Goal: Register for event/course

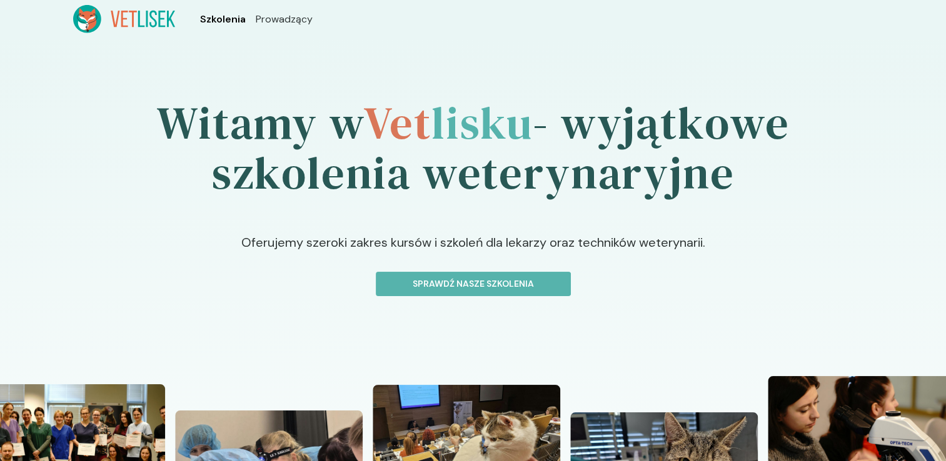
click at [235, 24] on span "Szkolenia" at bounding box center [223, 19] width 46 height 15
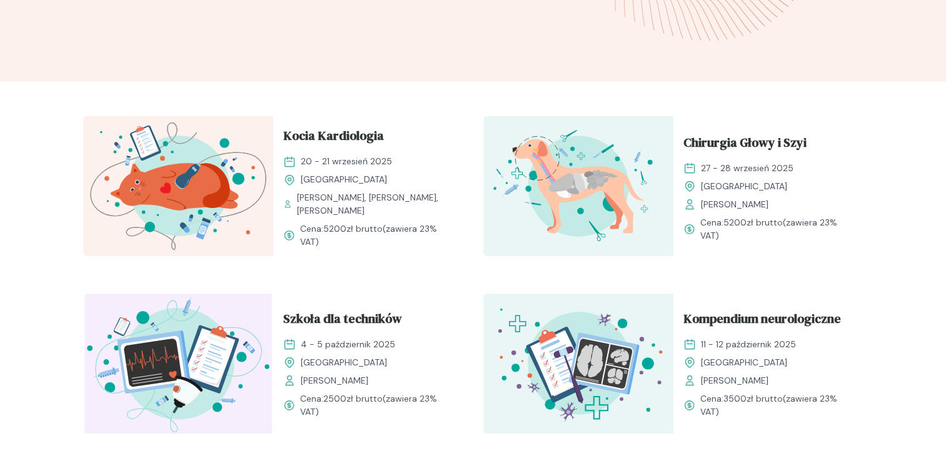
scroll to position [375, 0]
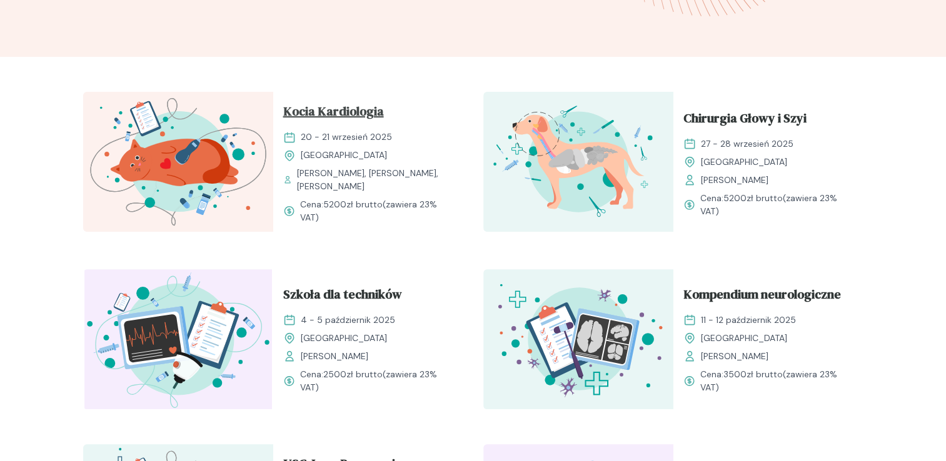
click at [313, 118] on span "Kocia Kardiologia" at bounding box center [333, 114] width 101 height 24
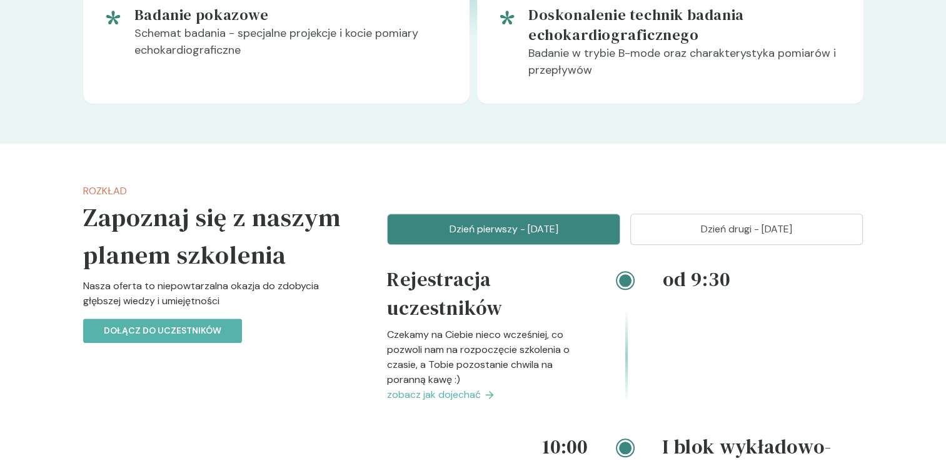
scroll to position [1250, 0]
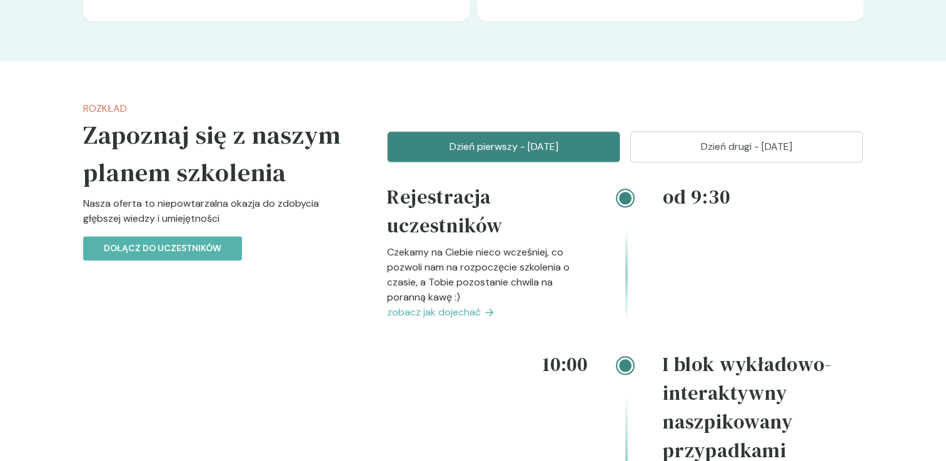
click at [132, 203] on p "Nasza oferta to niepowtarzalna okazja do zdobycia głębszej wiedzy i umiejętności" at bounding box center [215, 216] width 264 height 40
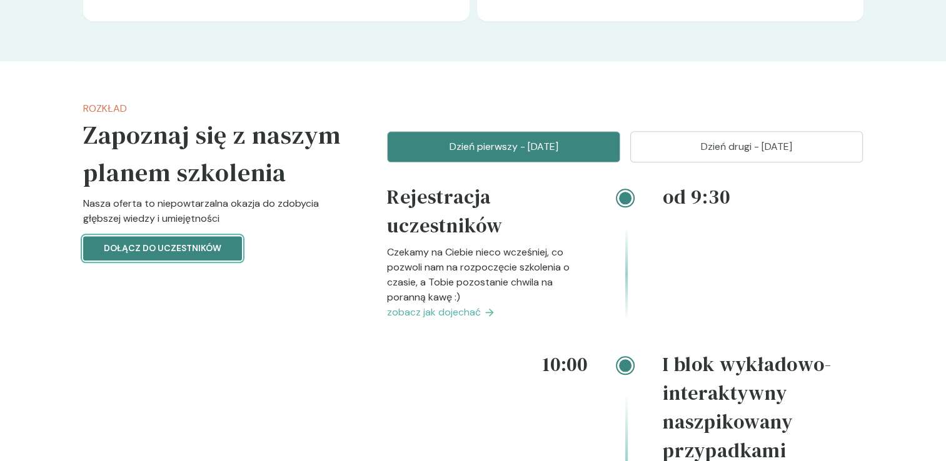
click at [137, 242] on p "Dołącz do uczestników" at bounding box center [163, 248] width 118 height 13
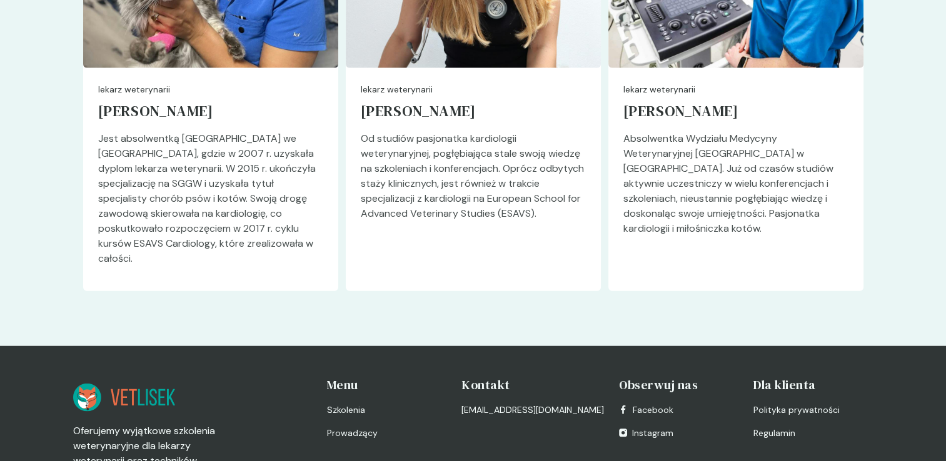
scroll to position [3117, 0]
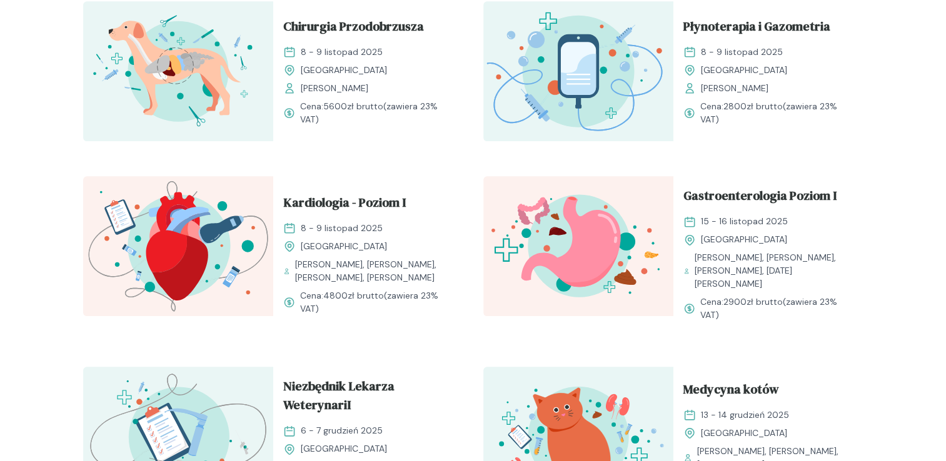
scroll to position [1000, 0]
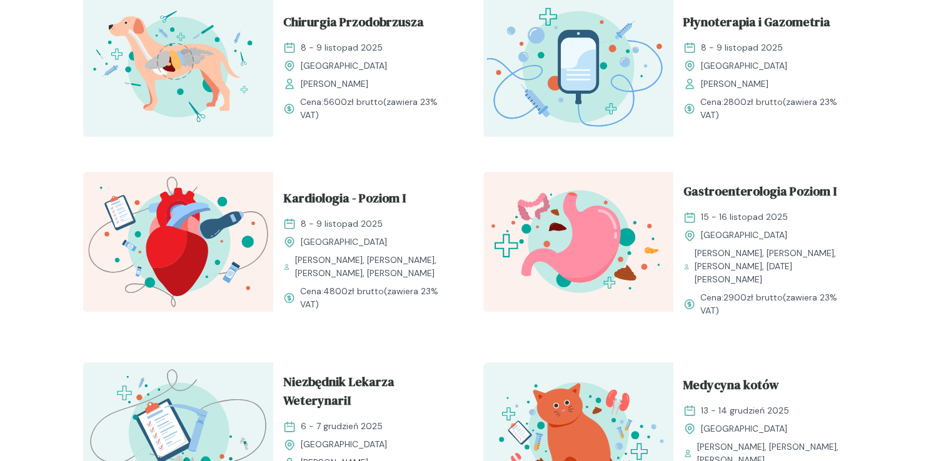
click at [149, 209] on img at bounding box center [178, 242] width 190 height 140
click at [323, 198] on span "Kardiologia - Poziom I" at bounding box center [344, 201] width 123 height 24
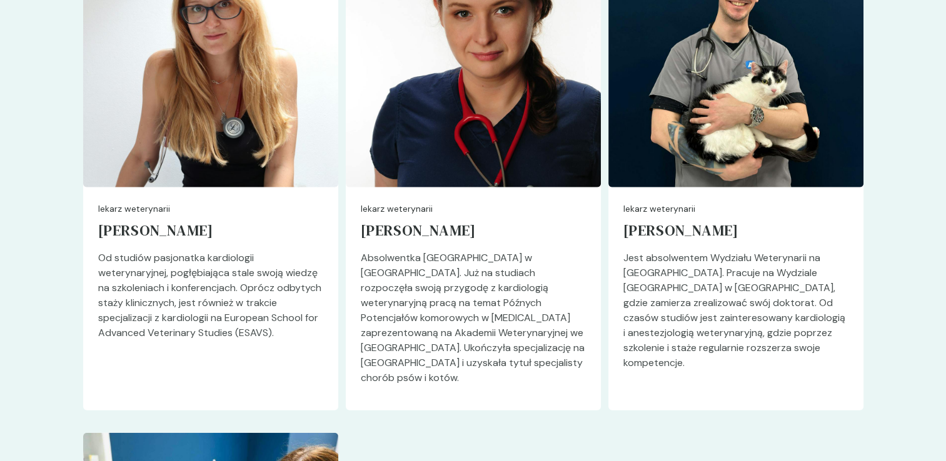
scroll to position [2938, 0]
